Goal: Find specific page/section: Find specific page/section

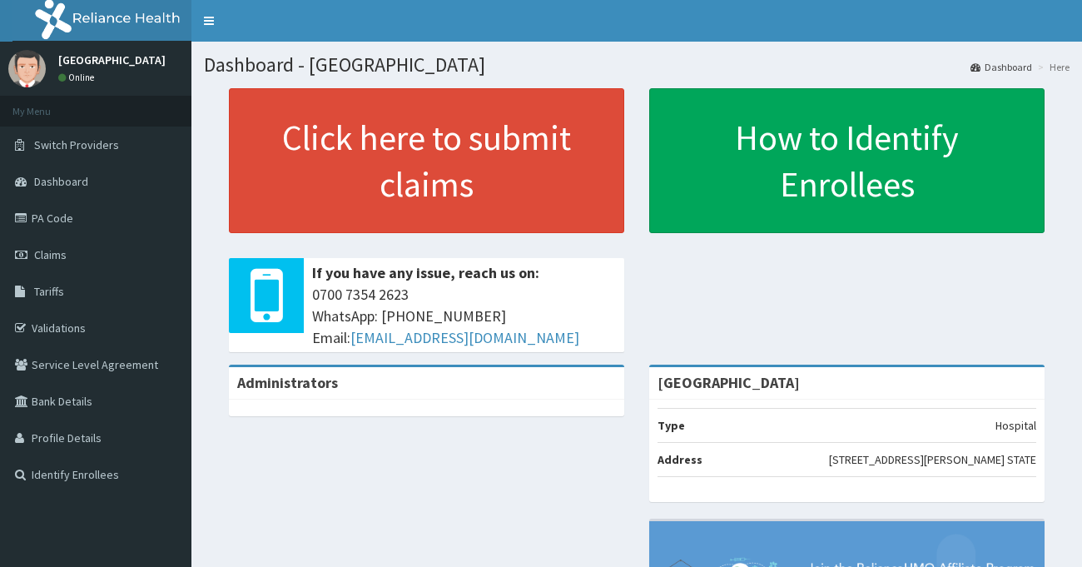
click at [90, 325] on link "Validations" at bounding box center [96, 328] width 192 height 37
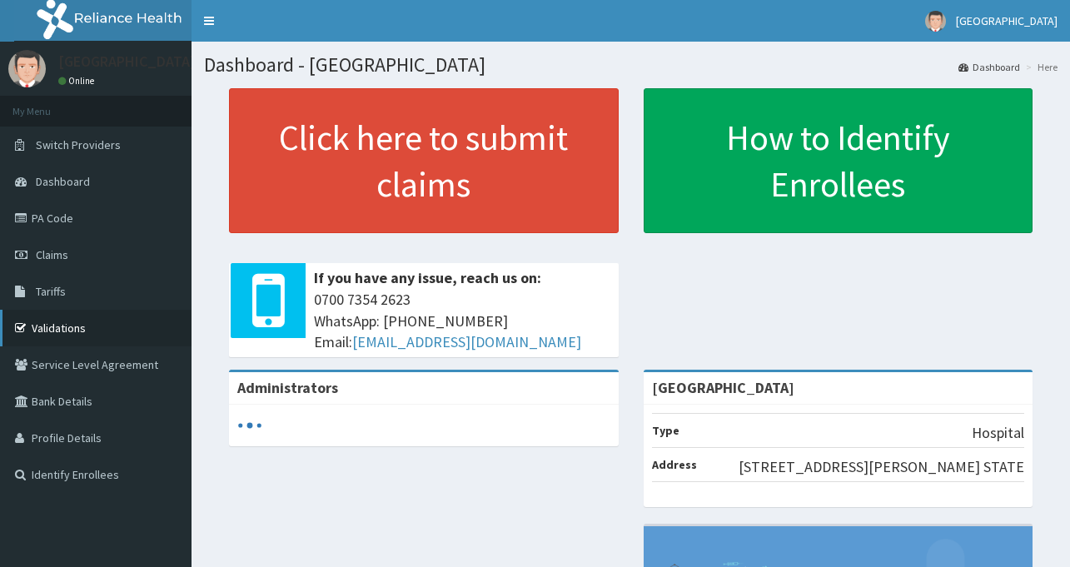
click at [92, 333] on link "Validations" at bounding box center [96, 328] width 192 height 37
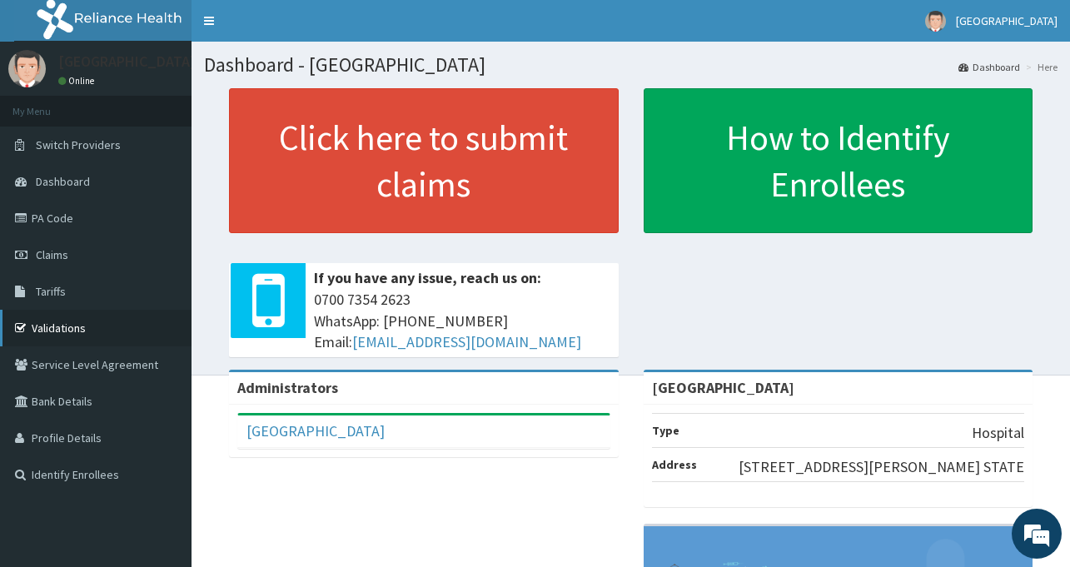
click at [77, 336] on link "Validations" at bounding box center [96, 328] width 192 height 37
click at [84, 332] on link "Validations" at bounding box center [96, 328] width 192 height 37
click at [76, 327] on link "Validations" at bounding box center [96, 328] width 192 height 37
